Goal: Task Accomplishment & Management: Use online tool/utility

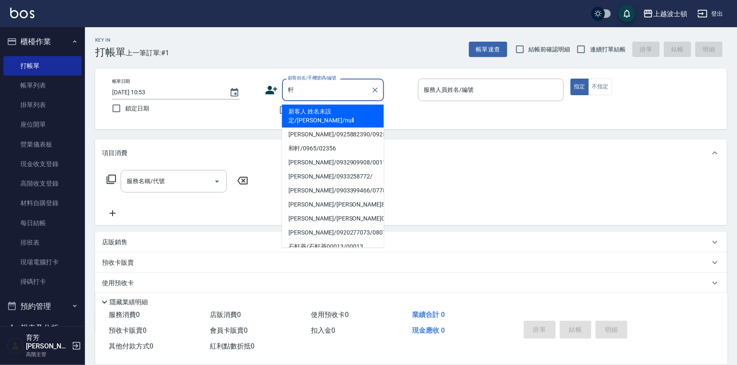
click at [310, 128] on li "[PERSON_NAME]/0925882390/0925882" at bounding box center [333, 134] width 102 height 14
type input "[PERSON_NAME]/0925882390/0925882"
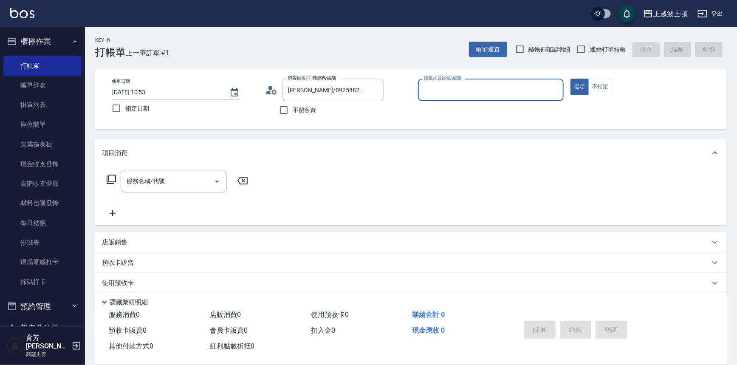
type input "Akemi-2"
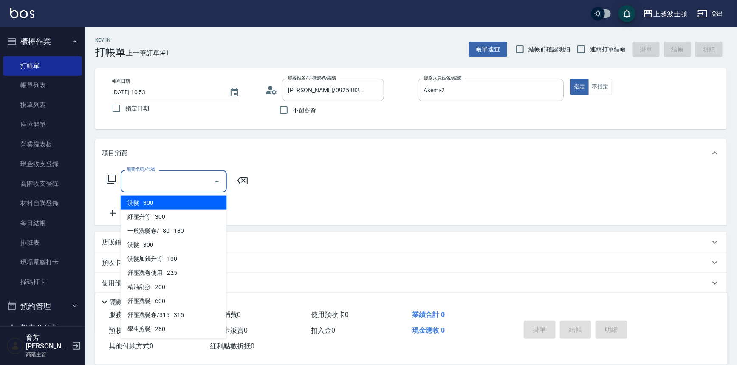
click at [177, 179] on input "服務名稱/代號" at bounding box center [167, 181] width 86 height 15
click at [188, 206] on span "洗髮 - 300" at bounding box center [174, 203] width 106 height 14
type input "洗髮(201)"
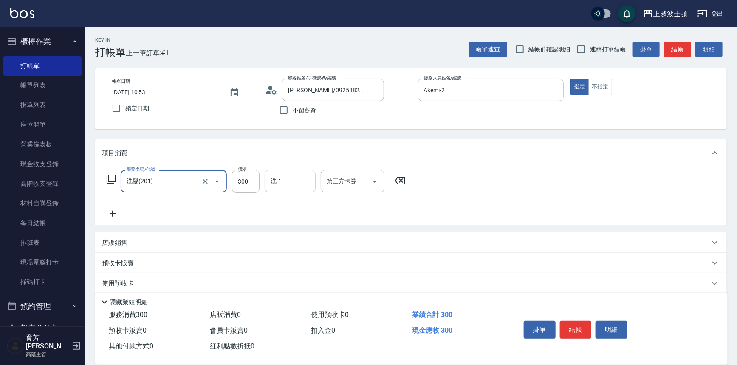
click at [288, 183] on input "洗-1" at bounding box center [289, 181] width 43 height 15
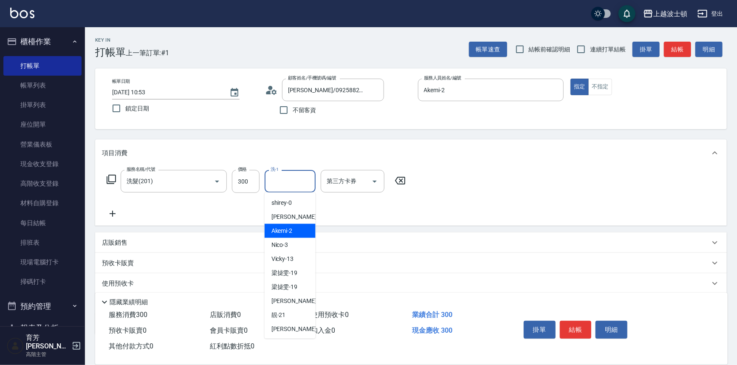
click at [303, 237] on div "Akemi -2" at bounding box center [290, 231] width 51 height 14
type input "Akemi-2"
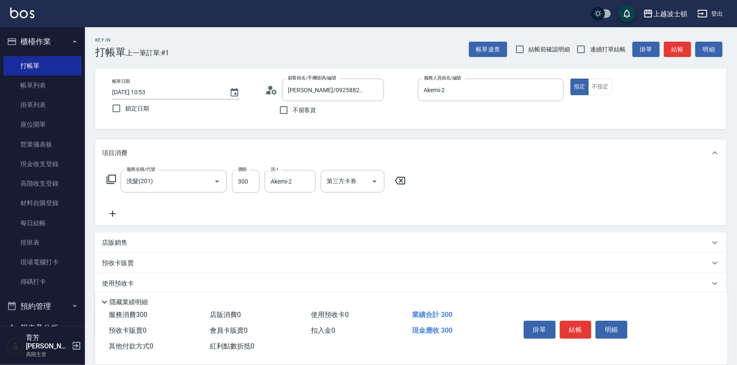
click at [110, 209] on icon at bounding box center [112, 214] width 21 height 10
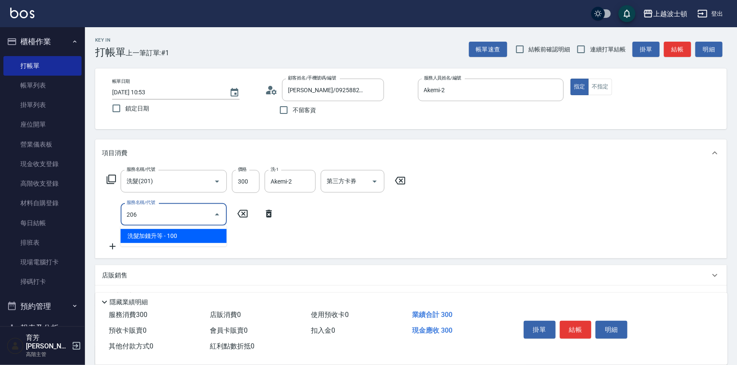
click at [183, 240] on span "洗髮加錢升等 - 100" at bounding box center [174, 236] width 106 height 14
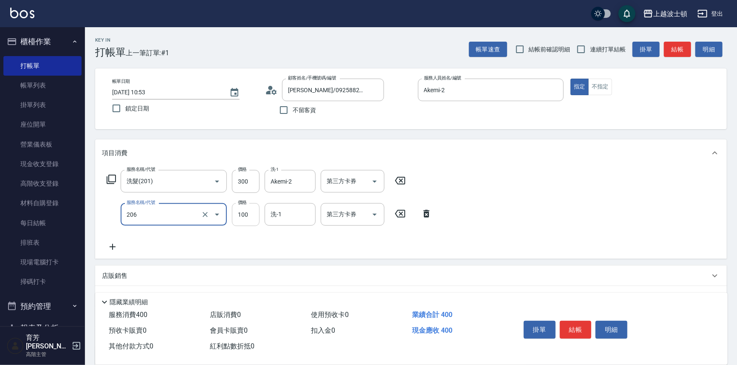
type input "洗髮加錢升等(206)"
click at [251, 218] on input "100" at bounding box center [246, 214] width 28 height 23
type input "50"
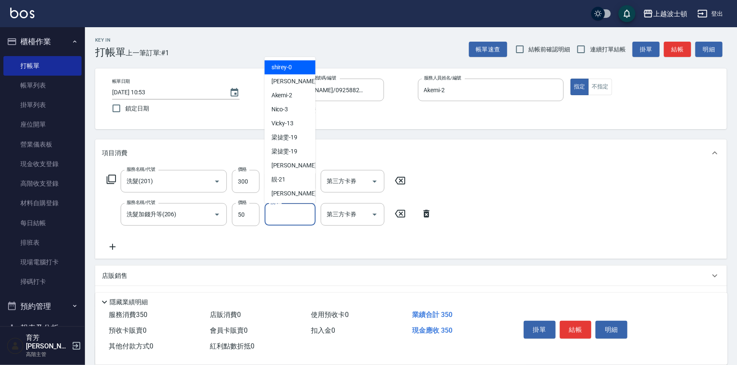
click at [270, 220] on input "洗-1" at bounding box center [289, 214] width 43 height 15
click at [296, 97] on div "Akemi -2" at bounding box center [290, 95] width 51 height 14
type input "Akemi-2"
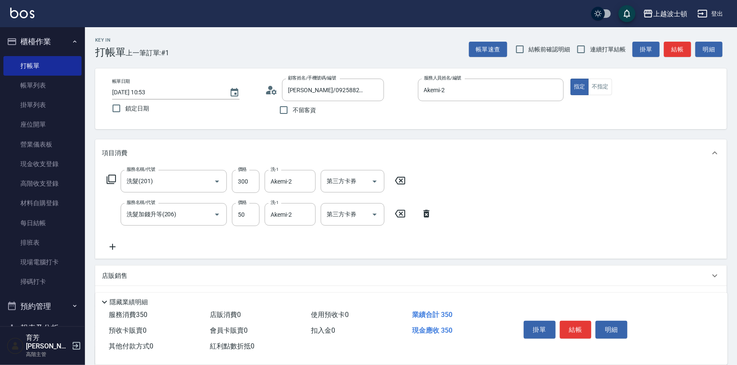
click at [590, 178] on div "服務名稱/代號 洗髮(201) 服務名稱/代號 價格 300 價格 洗-1 Akemi-2 洗-1 第三方卡券 第三方卡券 服務名稱/代號 洗髮加錢升等(20…" at bounding box center [411, 213] width 632 height 92
click at [576, 329] on button "結帳" at bounding box center [576, 330] width 32 height 18
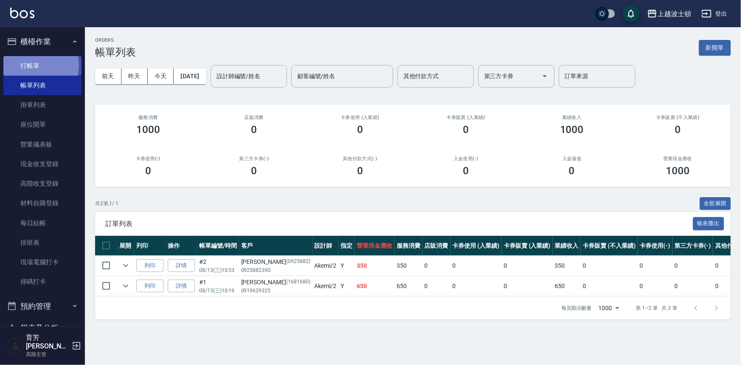
click at [34, 65] on link "打帳單" at bounding box center [42, 66] width 78 height 20
